Goal: Task Accomplishment & Management: Complete application form

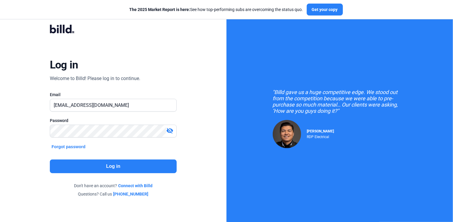
click at [116, 163] on button "Log in" at bounding box center [113, 167] width 127 height 14
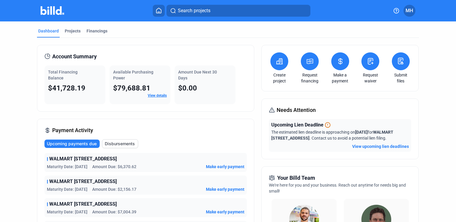
click at [277, 63] on icon at bounding box center [279, 61] width 7 height 7
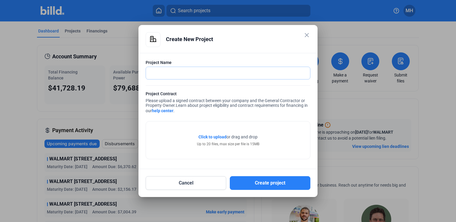
click at [224, 75] on input "text" at bounding box center [228, 73] width 164 height 12
click at [156, 75] on input "WS [STREET_ADDRESS]" at bounding box center [228, 73] width 164 height 12
type input "WALMART [STREET_ADDRESS]"
click at [209, 135] on span "Click to upload" at bounding box center [212, 137] width 28 height 5
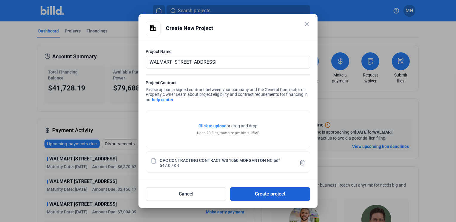
click at [281, 195] on button "Create project" at bounding box center [270, 195] width 81 height 14
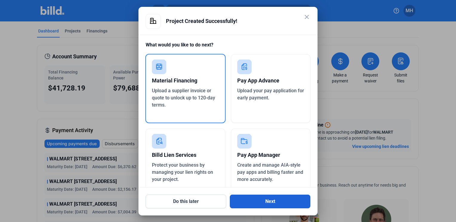
click at [275, 200] on button "Next" at bounding box center [270, 202] width 81 height 14
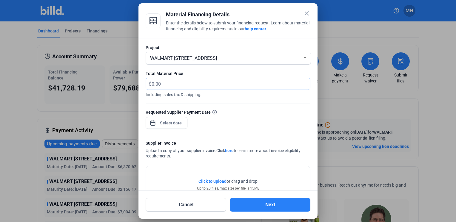
click at [195, 88] on input "text" at bounding box center [230, 84] width 158 height 12
type input "9,346.68"
click at [168, 123] on div "close Material Financing Details Enter the details below to submit your financi…" at bounding box center [228, 111] width 456 height 222
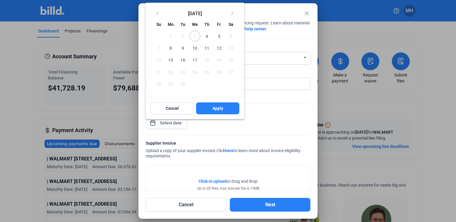
click at [206, 35] on span "4" at bounding box center [206, 36] width 11 height 11
click at [214, 108] on span "Apply" at bounding box center [217, 109] width 11 height 6
type input "[DATE]"
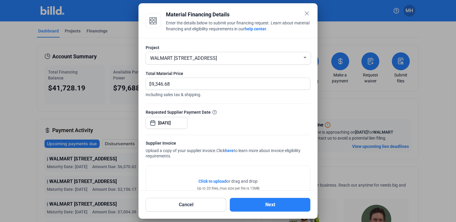
click at [215, 181] on span "Click to upload" at bounding box center [212, 181] width 28 height 5
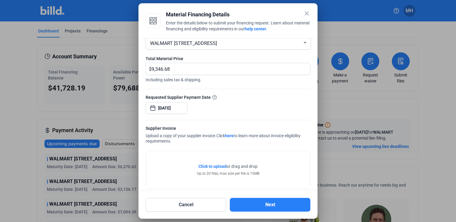
scroll to position [44, 0]
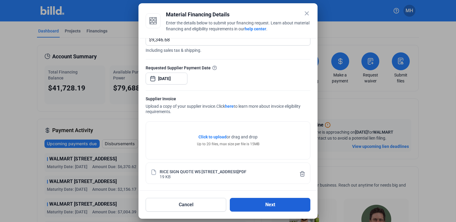
click at [270, 208] on button "Next" at bounding box center [270, 205] width 81 height 14
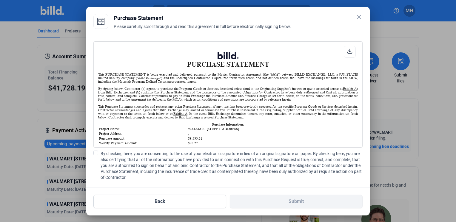
scroll to position [0, 0]
click at [95, 152] on span at bounding box center [95, 153] width 5 height 5
click at [0, 0] on input "By checking here, you are consenting to the use of your electronic signature in…" at bounding box center [0, 0] width 0 height 0
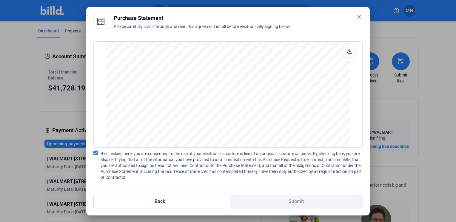
scroll to position [493, 0]
drag, startPoint x: 361, startPoint y: 139, endPoint x: 361, endPoint y: 144, distance: 5.1
click at [361, 143] on div "PURCHASE STATEMENT This PURCHASE STATEMENT is being executed and delivered purs…" at bounding box center [227, 111] width 283 height 153
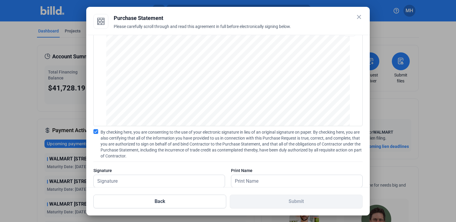
scroll to position [35, 0]
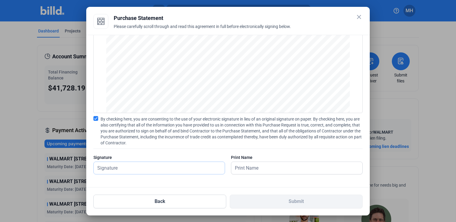
click at [144, 170] on input "text" at bounding box center [159, 168] width 131 height 12
type input "[PERSON_NAME]"
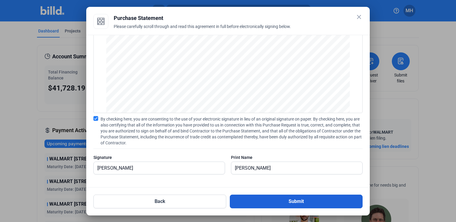
click at [293, 199] on button "Submit" at bounding box center [296, 202] width 133 height 14
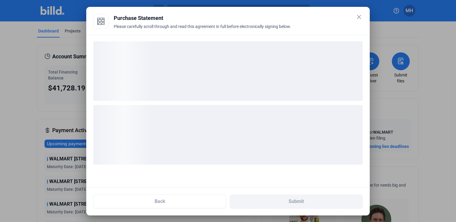
scroll to position [0, 0]
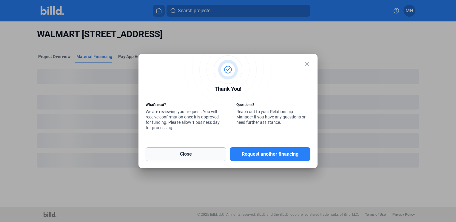
click at [184, 154] on button "Close" at bounding box center [186, 155] width 81 height 14
